Goal: Navigation & Orientation: Understand site structure

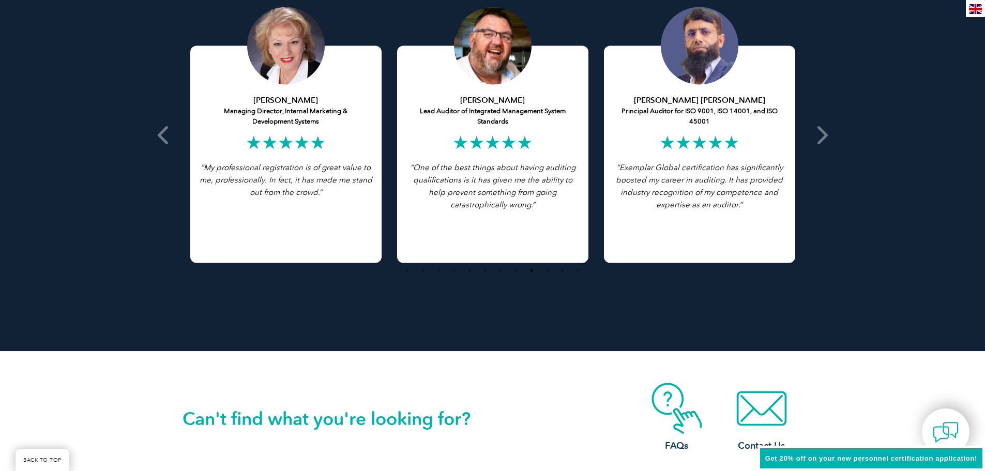
scroll to position [2069, 0]
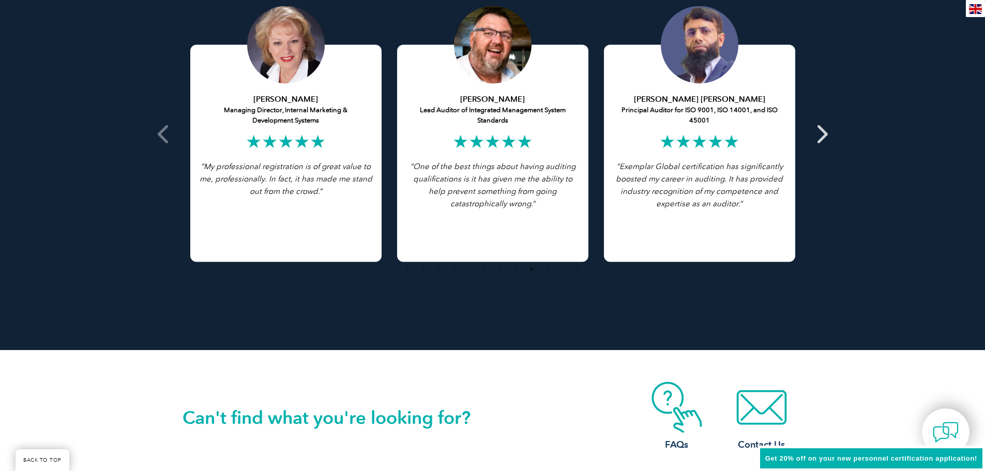
click at [816, 134] on icon at bounding box center [821, 134] width 13 height 0
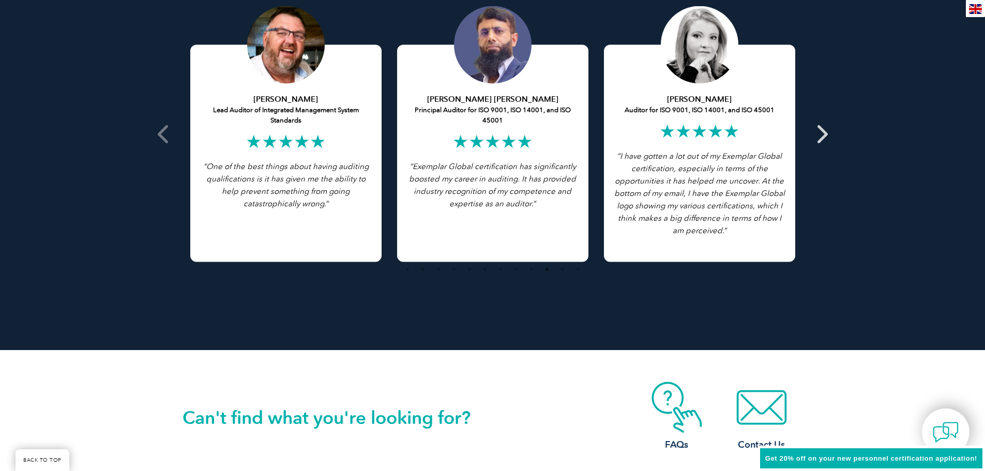
click at [826, 134] on icon at bounding box center [821, 134] width 13 height 0
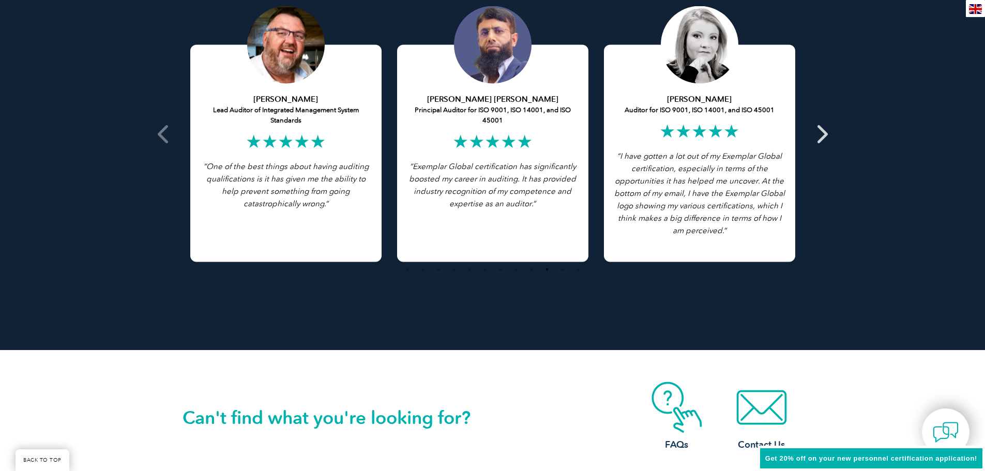
click at [826, 134] on icon at bounding box center [821, 134] width 13 height 0
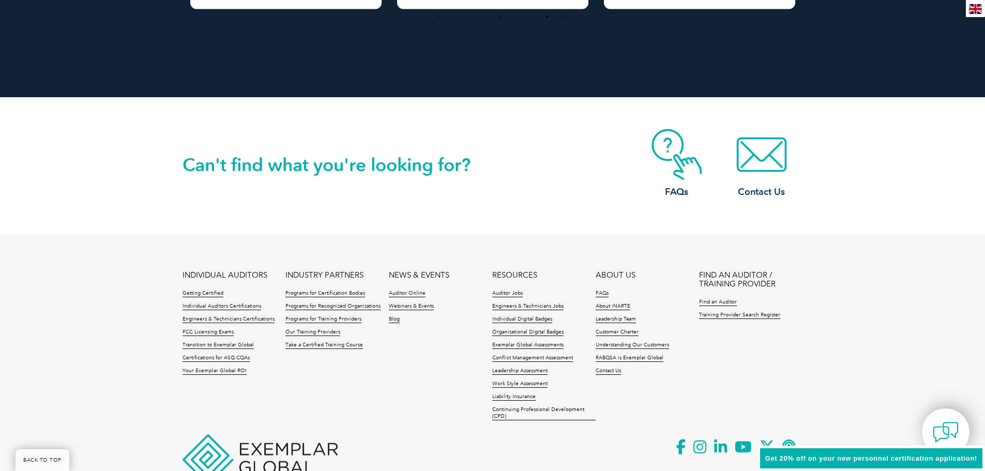
scroll to position [2368, 0]
